Goal: Information Seeking & Learning: Learn about a topic

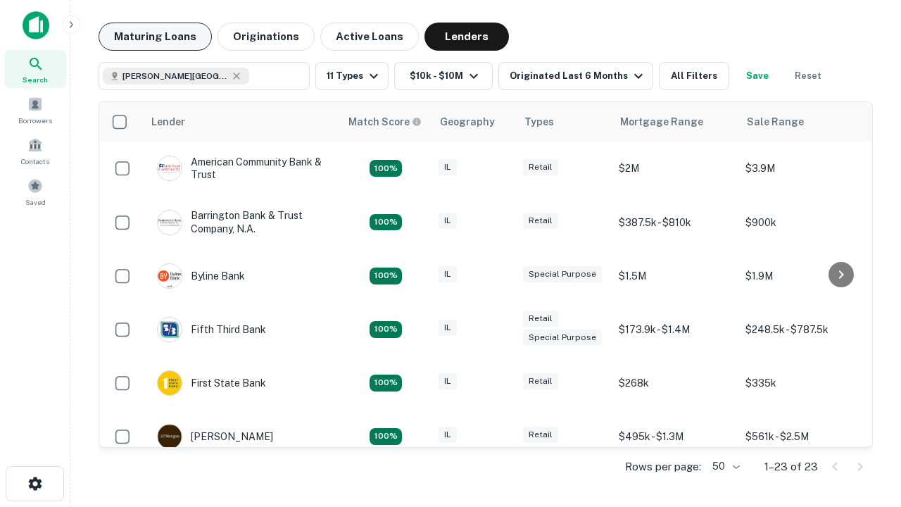
click at [155, 37] on button "Maturing Loans" at bounding box center [154, 37] width 113 height 28
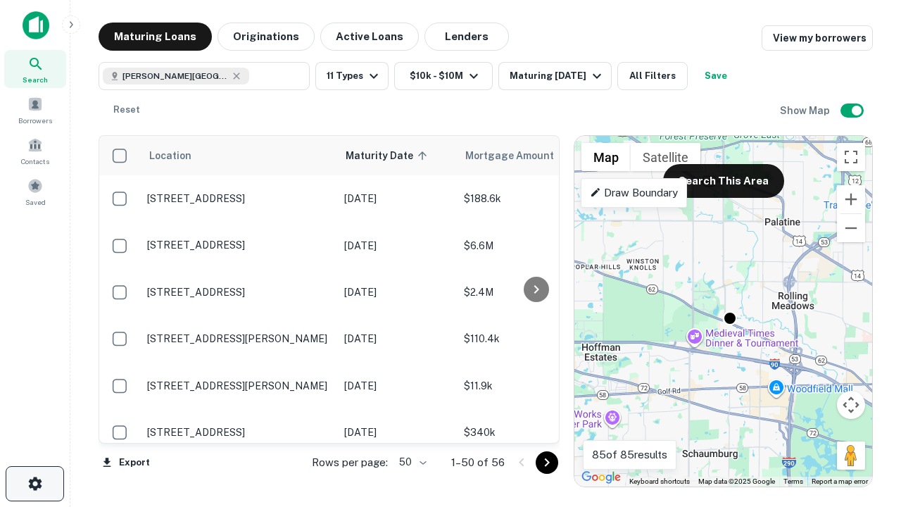
click at [34, 483] on icon "button" at bounding box center [35, 483] width 17 height 17
